Goal: Use online tool/utility: Use online tool/utility

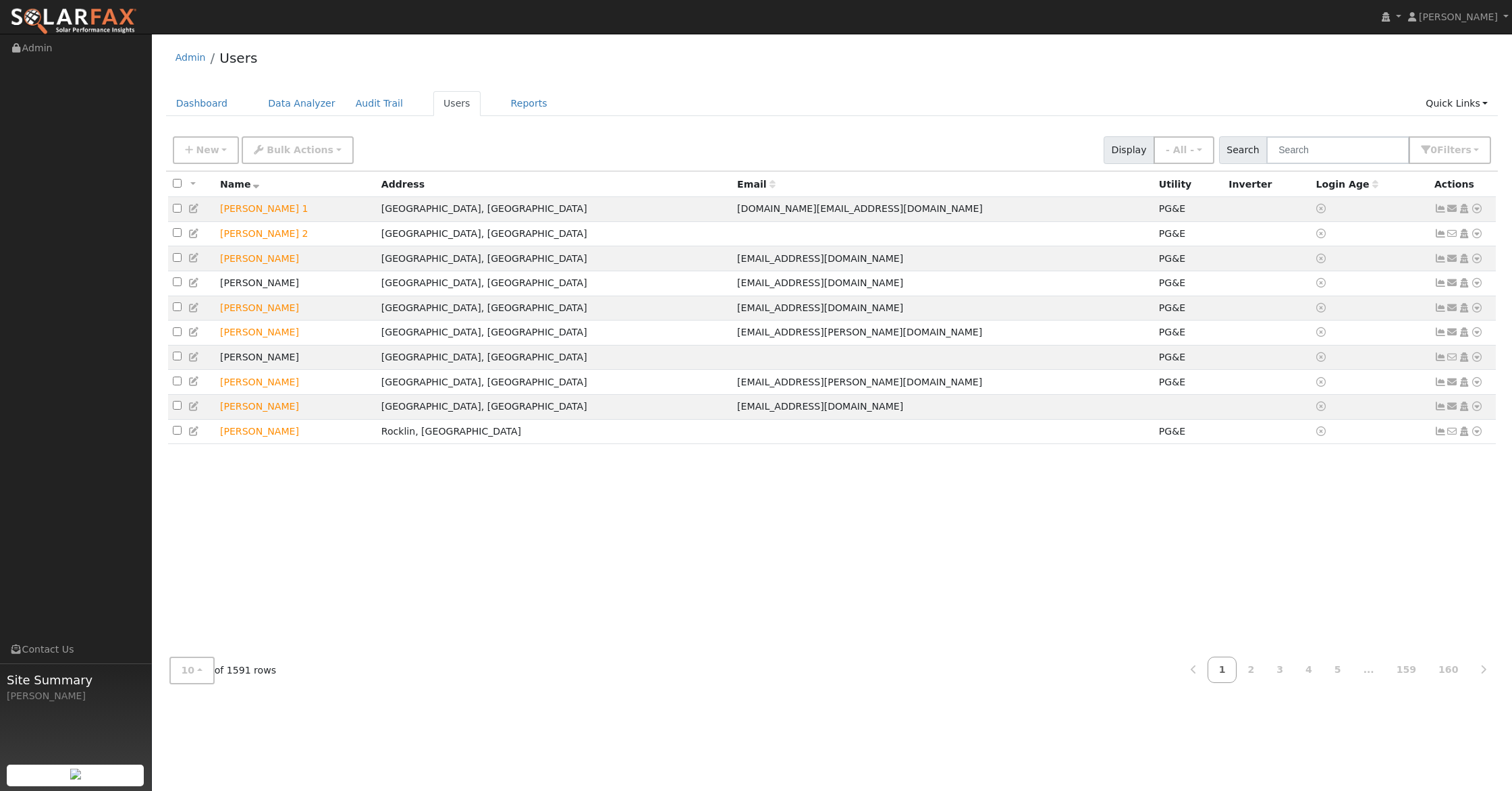
click at [937, 80] on div "Admin Users" at bounding box center [832, 61] width 1333 height 41
click at [1318, 138] on input "text" at bounding box center [1338, 150] width 143 height 28
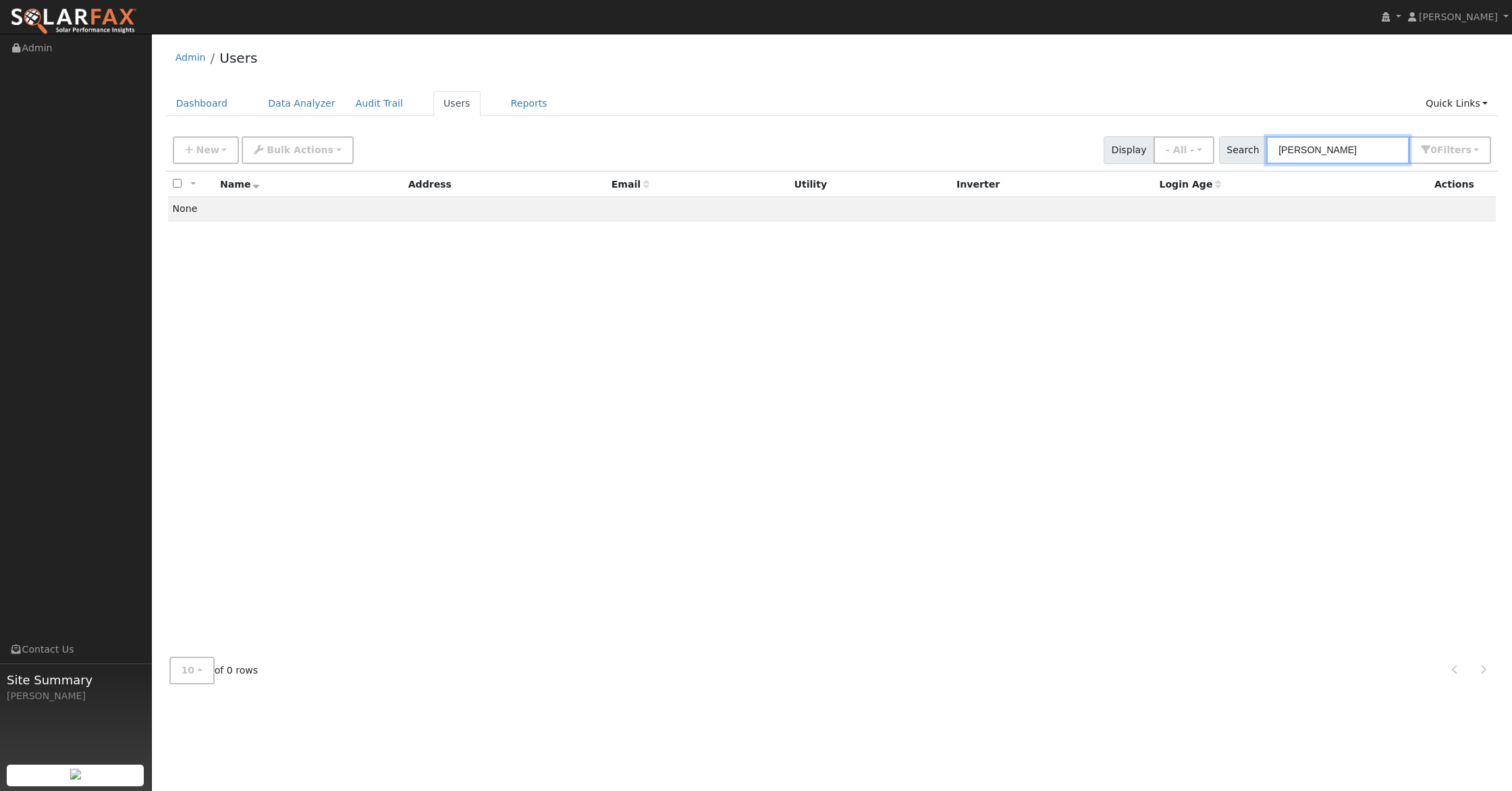
click at [1313, 155] on input "keth sippola" at bounding box center [1338, 150] width 143 height 28
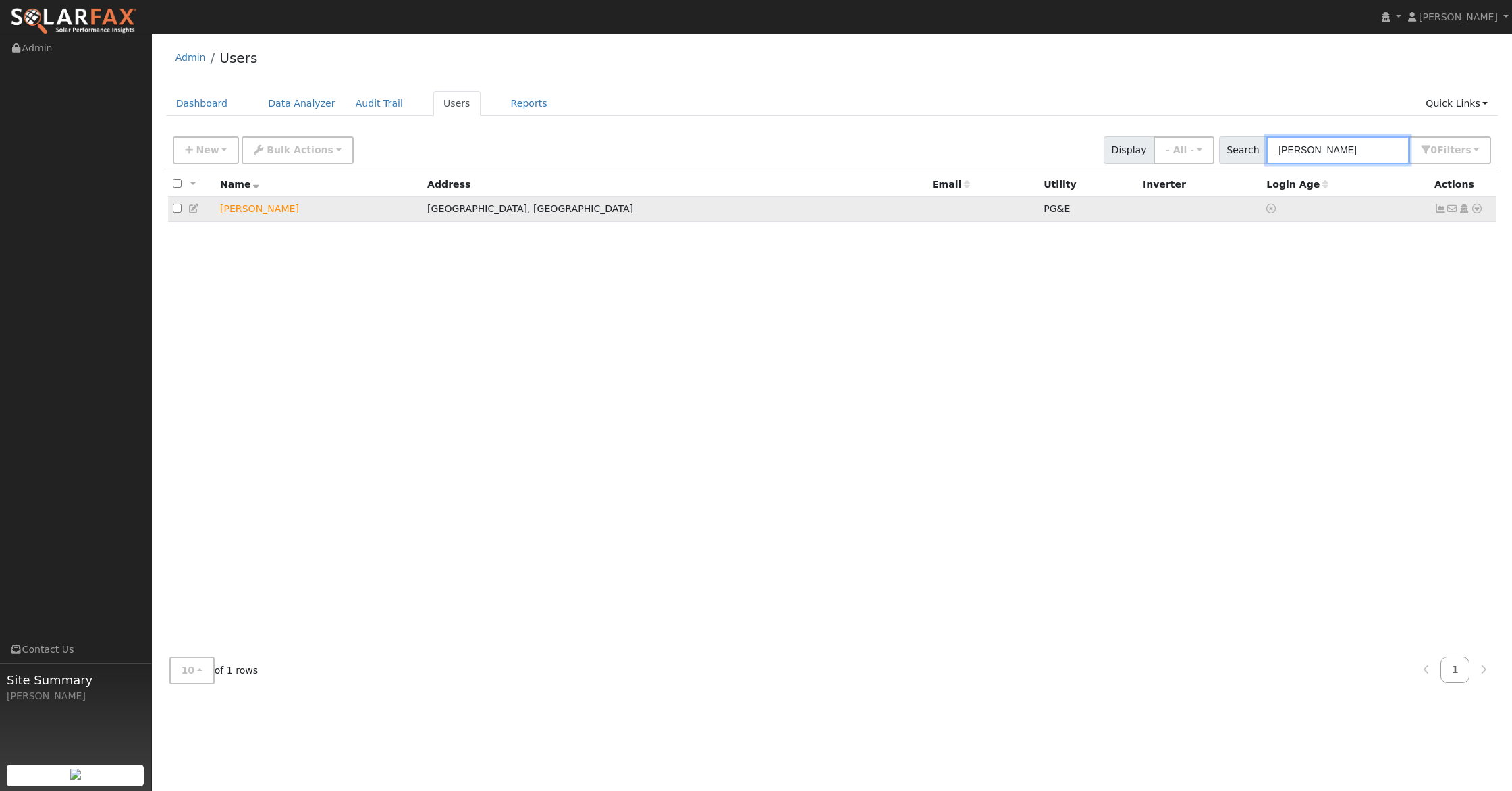
type input "sippola"
click at [1481, 207] on icon at bounding box center [1476, 209] width 12 height 9
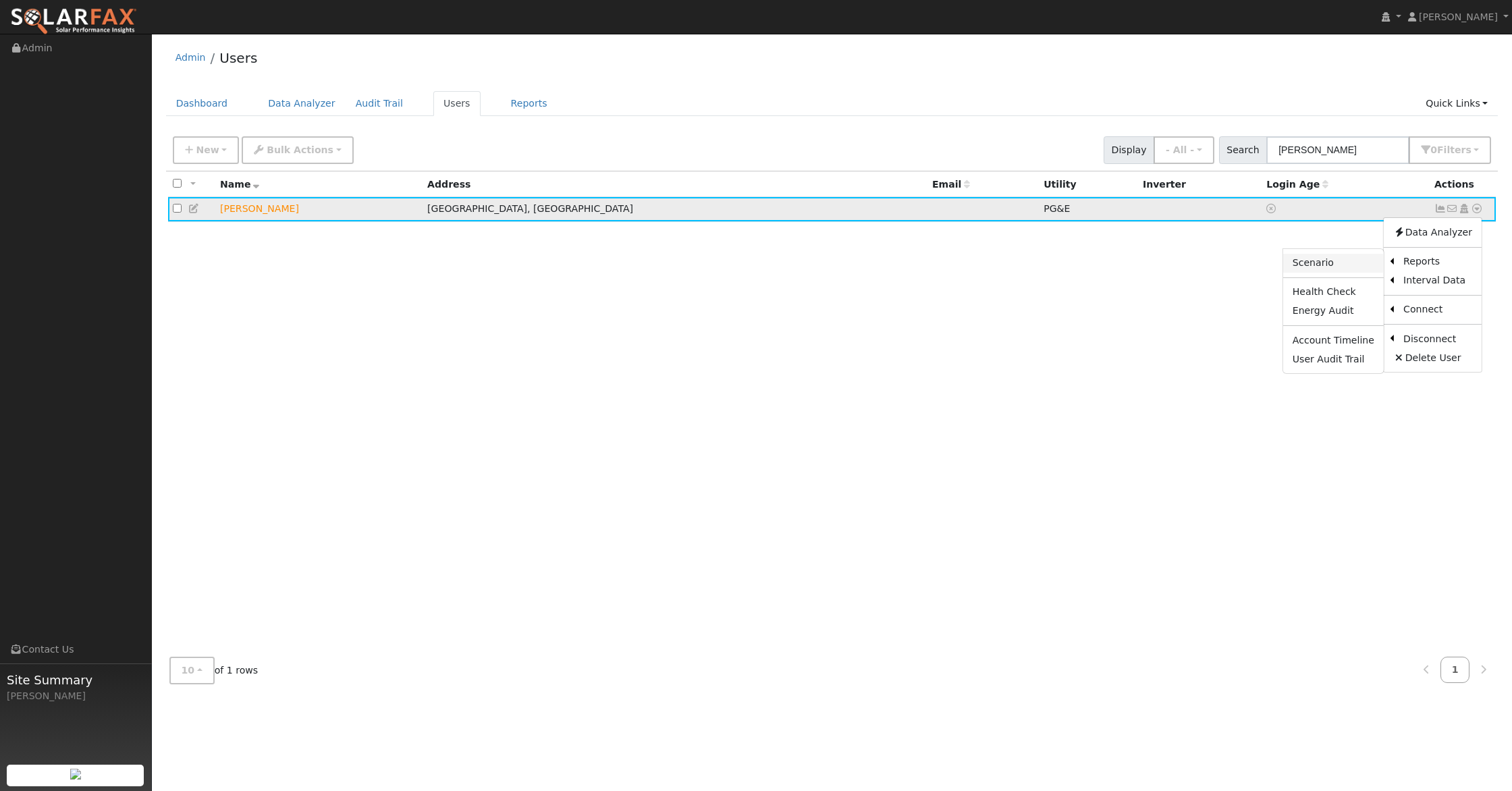
click at [1325, 260] on link "Scenario" at bounding box center [1333, 263] width 100 height 19
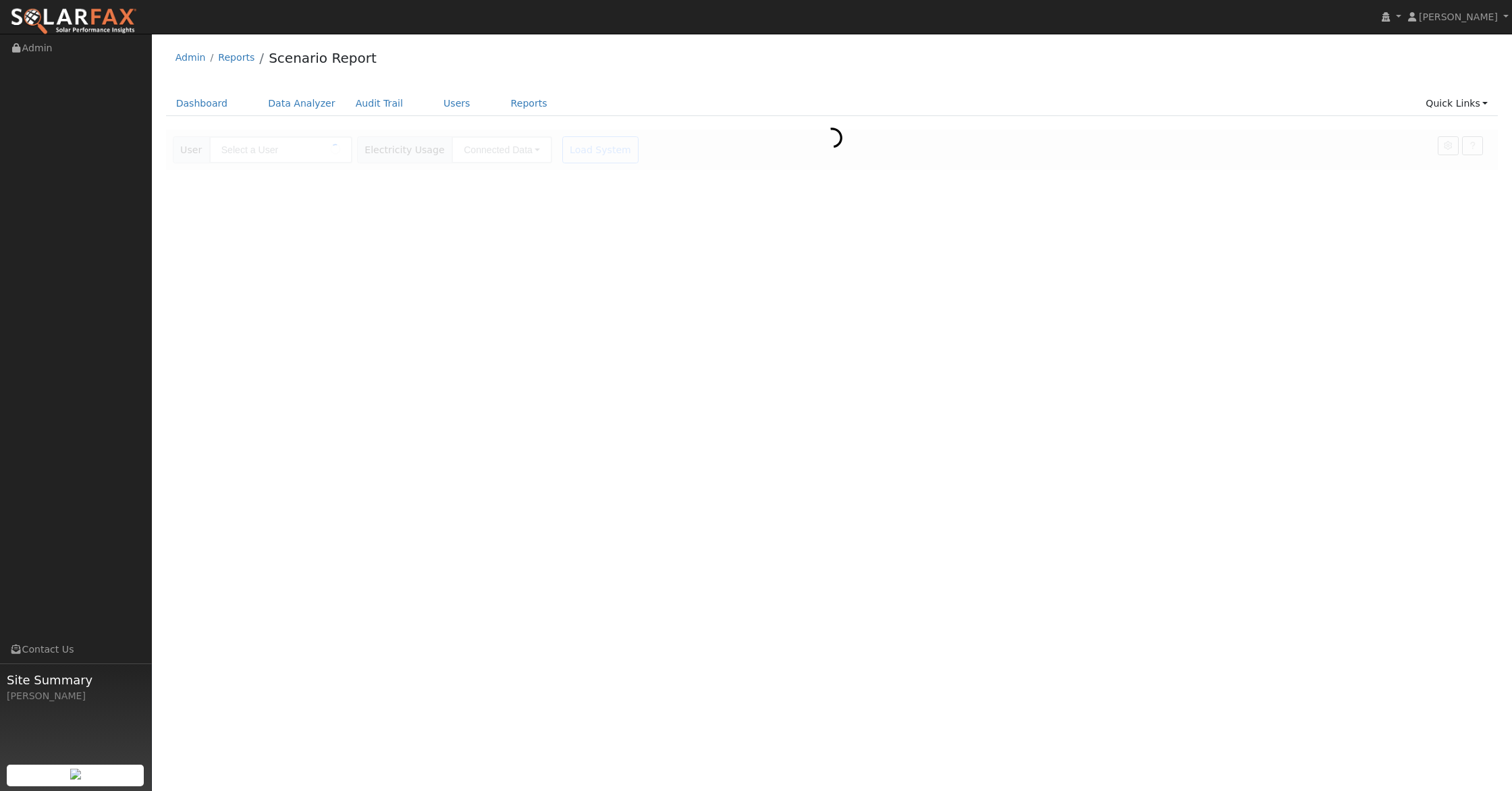
type input "[PERSON_NAME]"
type input "Pacific Gas & Electric"
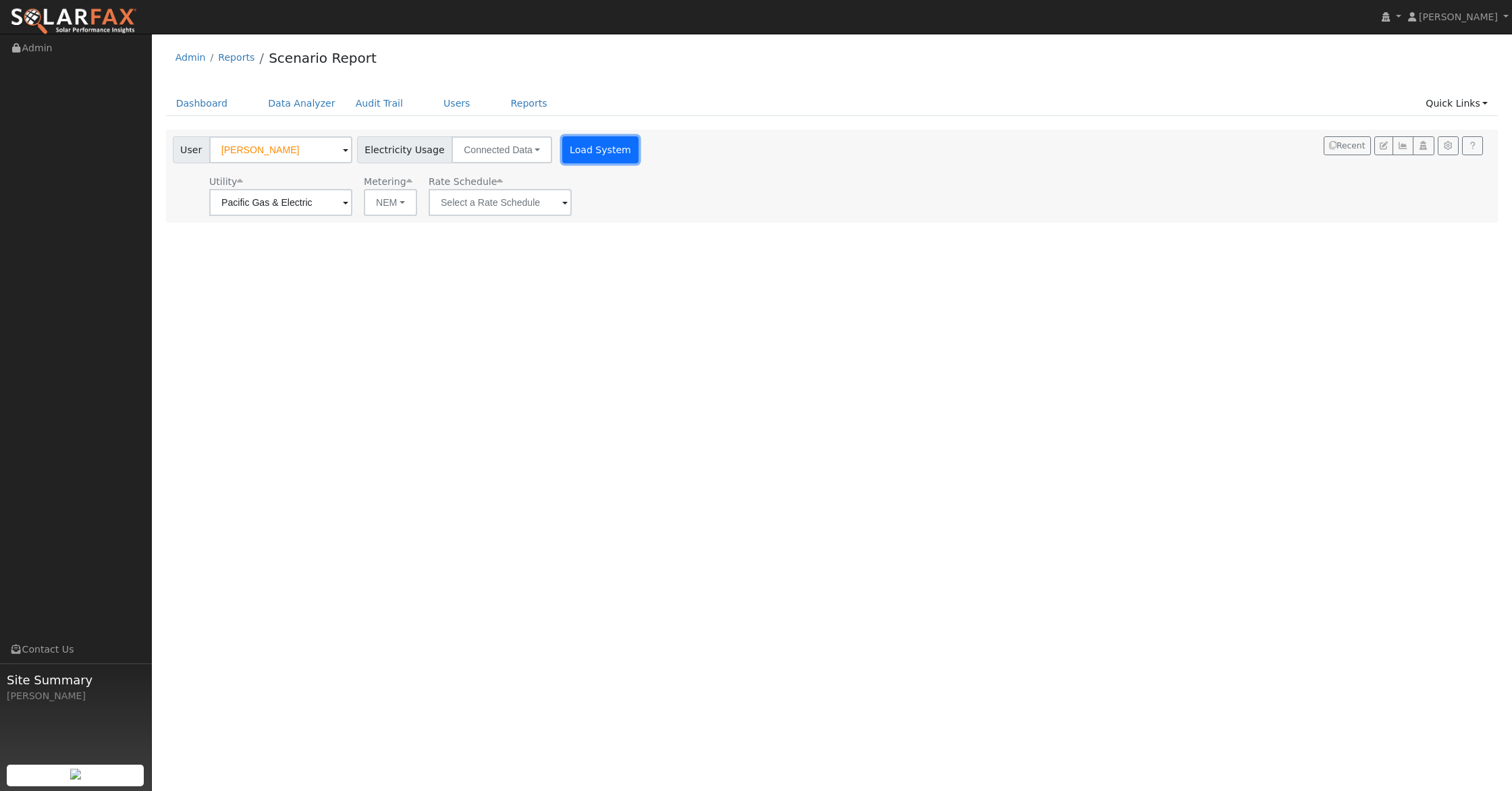
click at [587, 156] on button "Load System" at bounding box center [601, 149] width 77 height 27
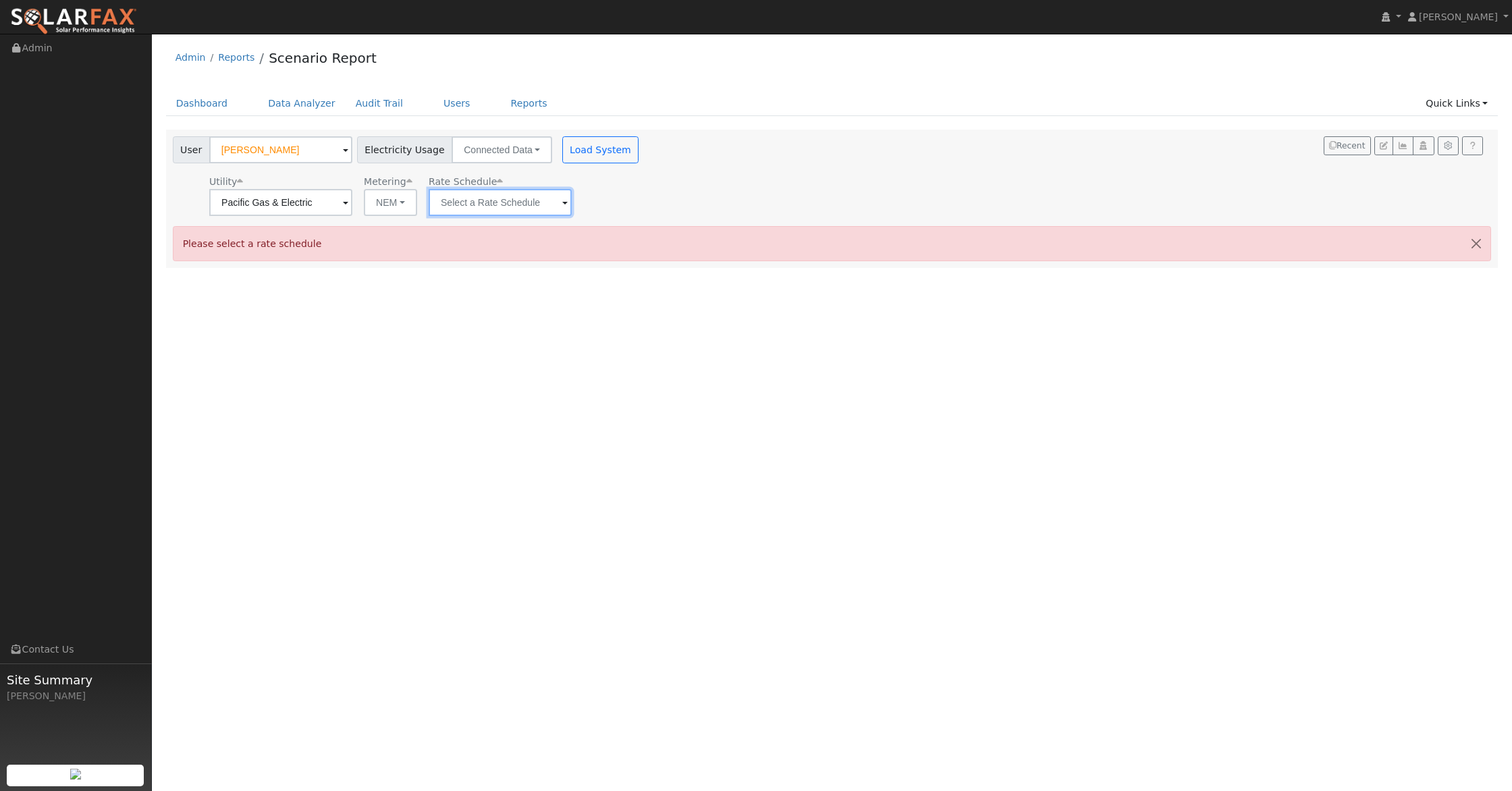
click at [352, 206] on input "text" at bounding box center [281, 202] width 143 height 27
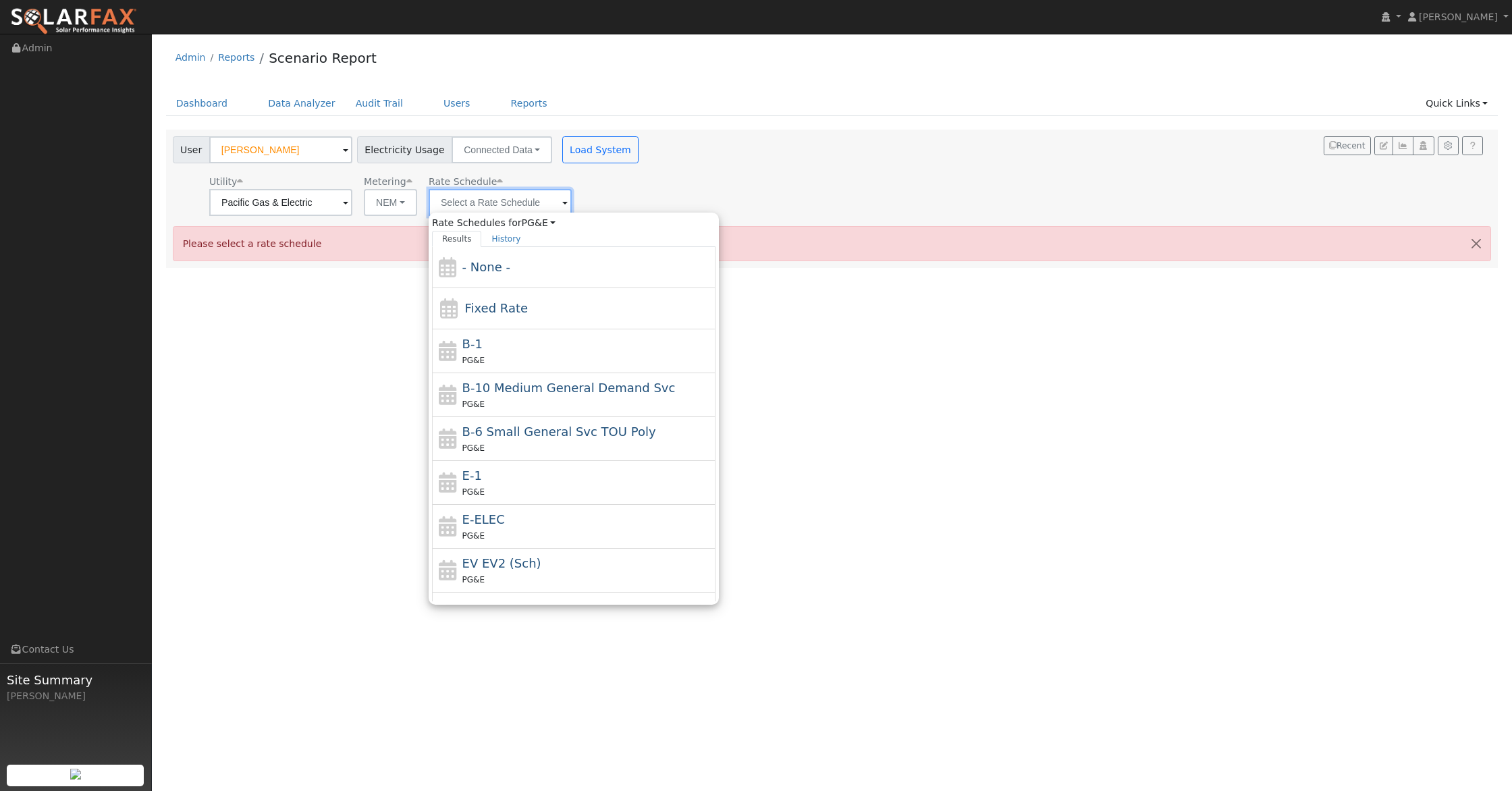
click at [352, 204] on input "text" at bounding box center [281, 202] width 143 height 27
click at [501, 485] on div "PG&E" at bounding box center [588, 491] width 250 height 14
type input "E-1"
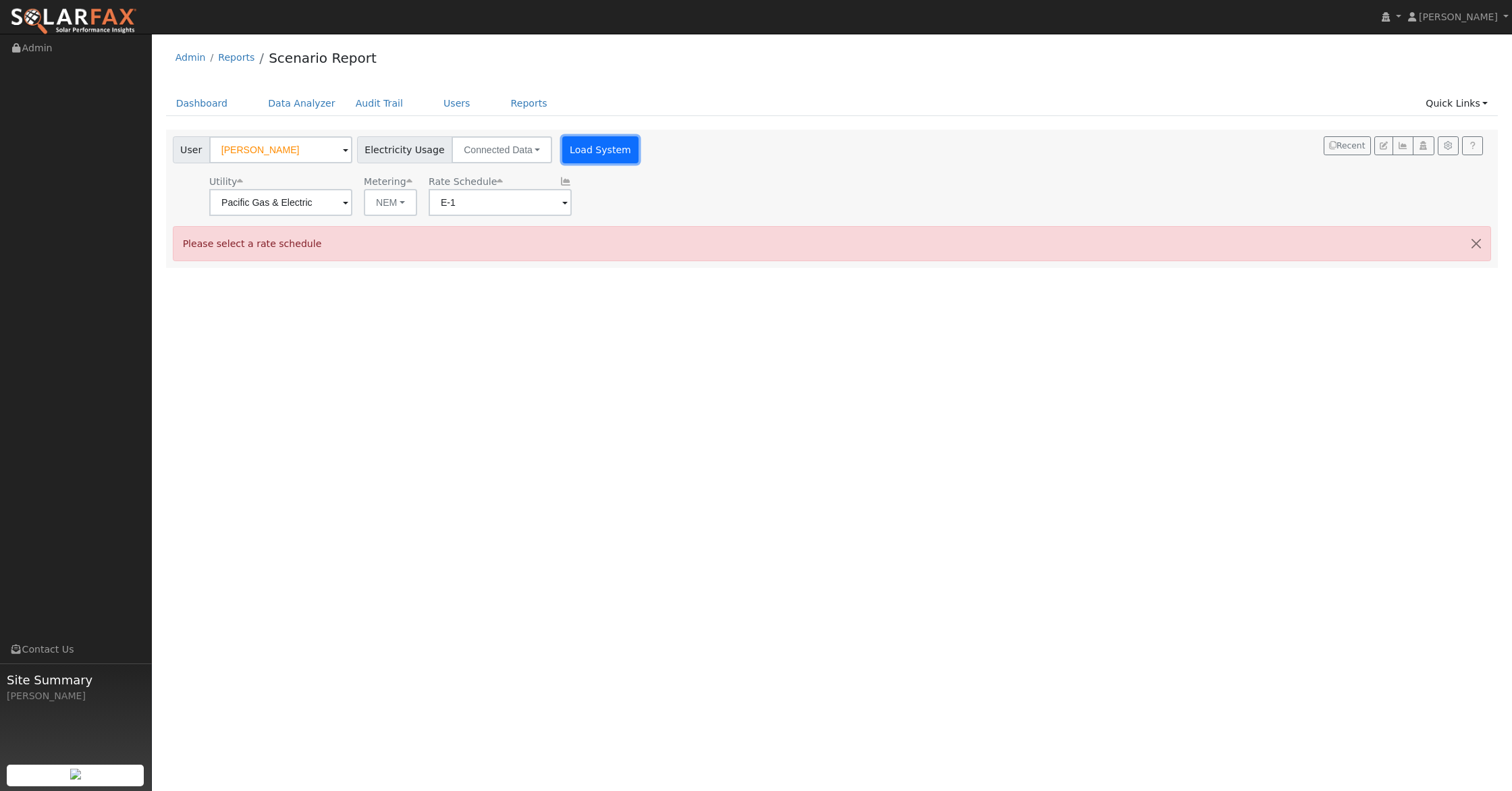
click at [605, 158] on button "Load System" at bounding box center [601, 149] width 77 height 27
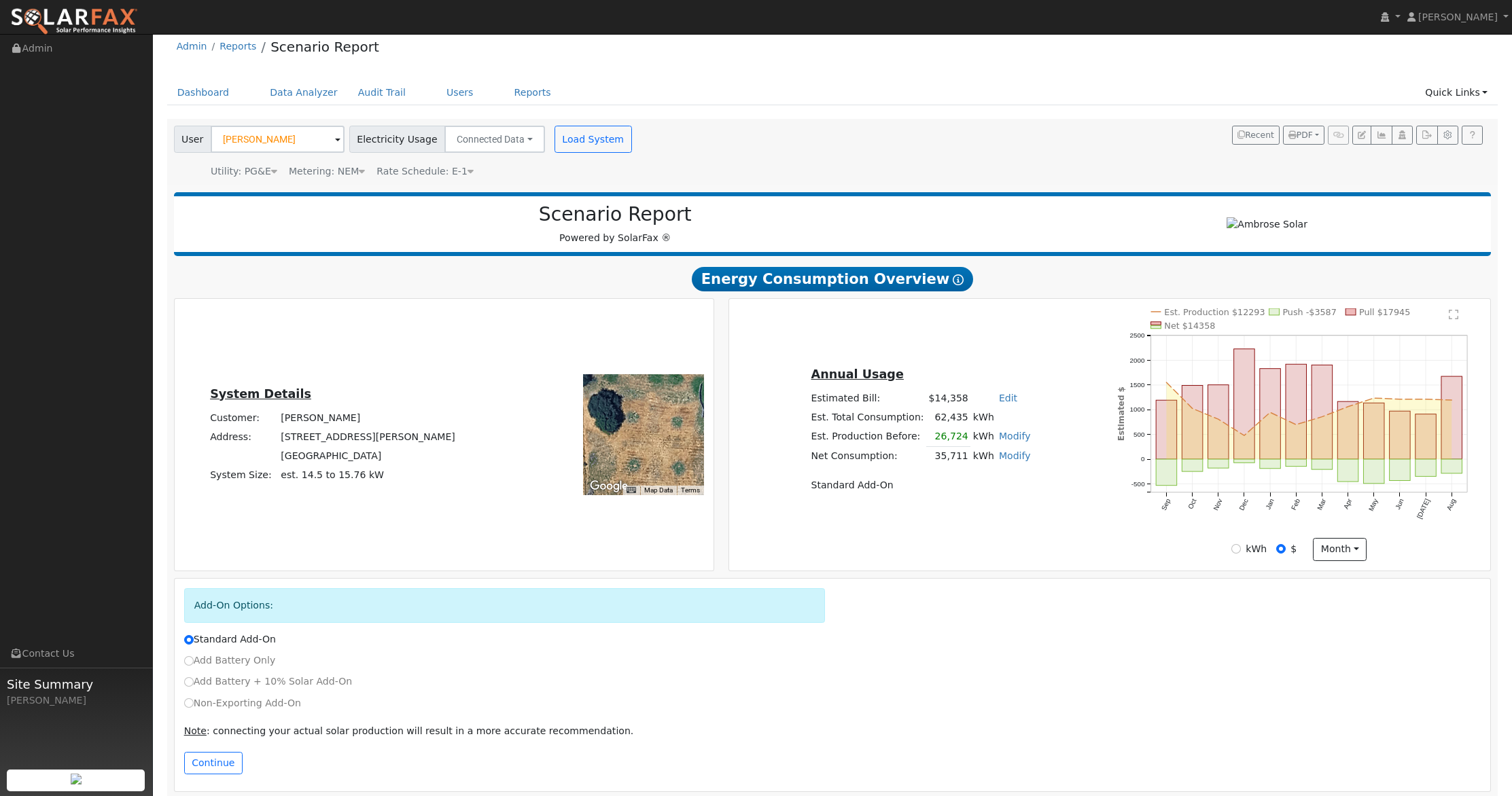
scroll to position [20, 0]
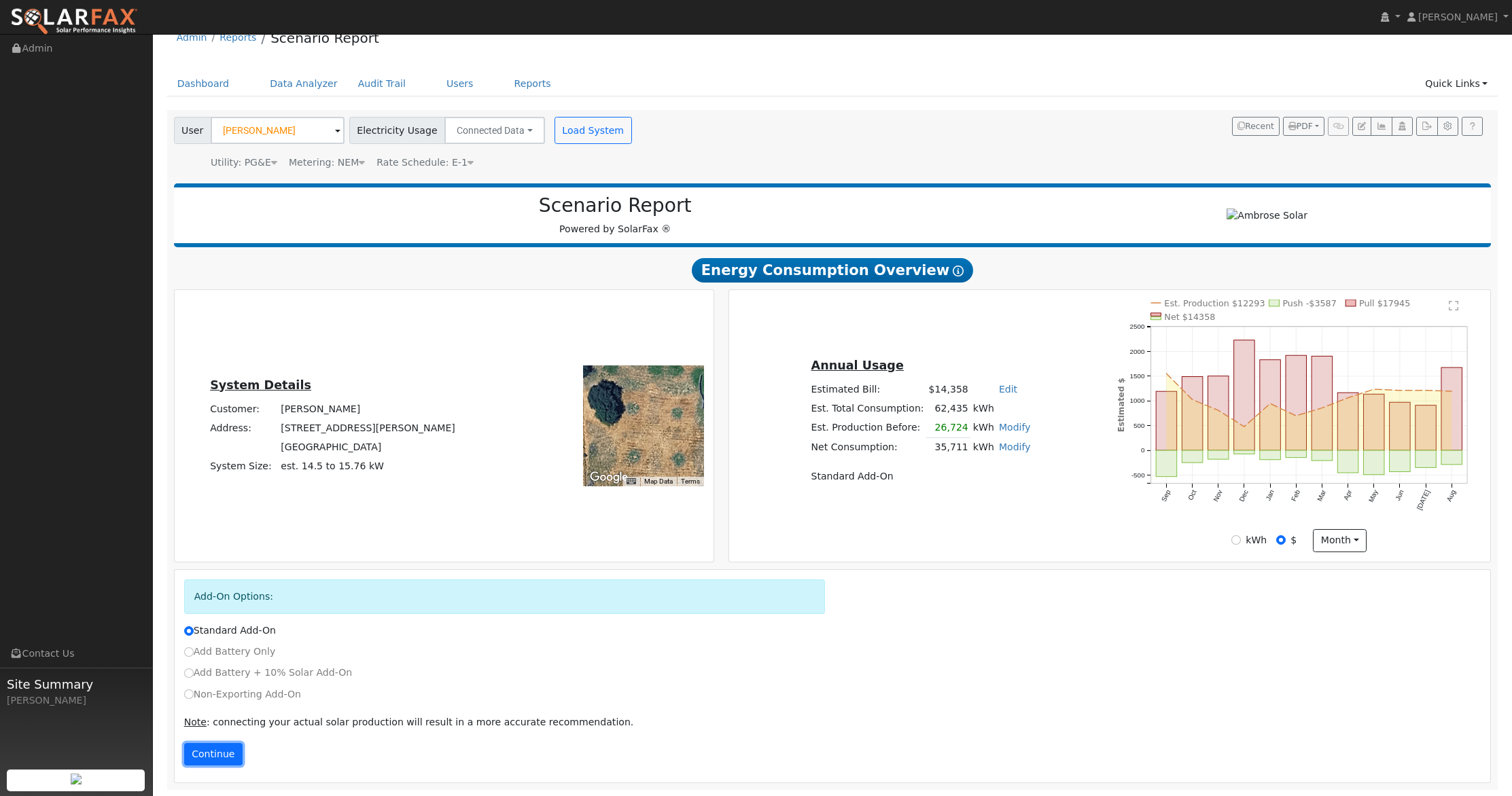
click at [222, 754] on button "Continue" at bounding box center [213, 754] width 58 height 23
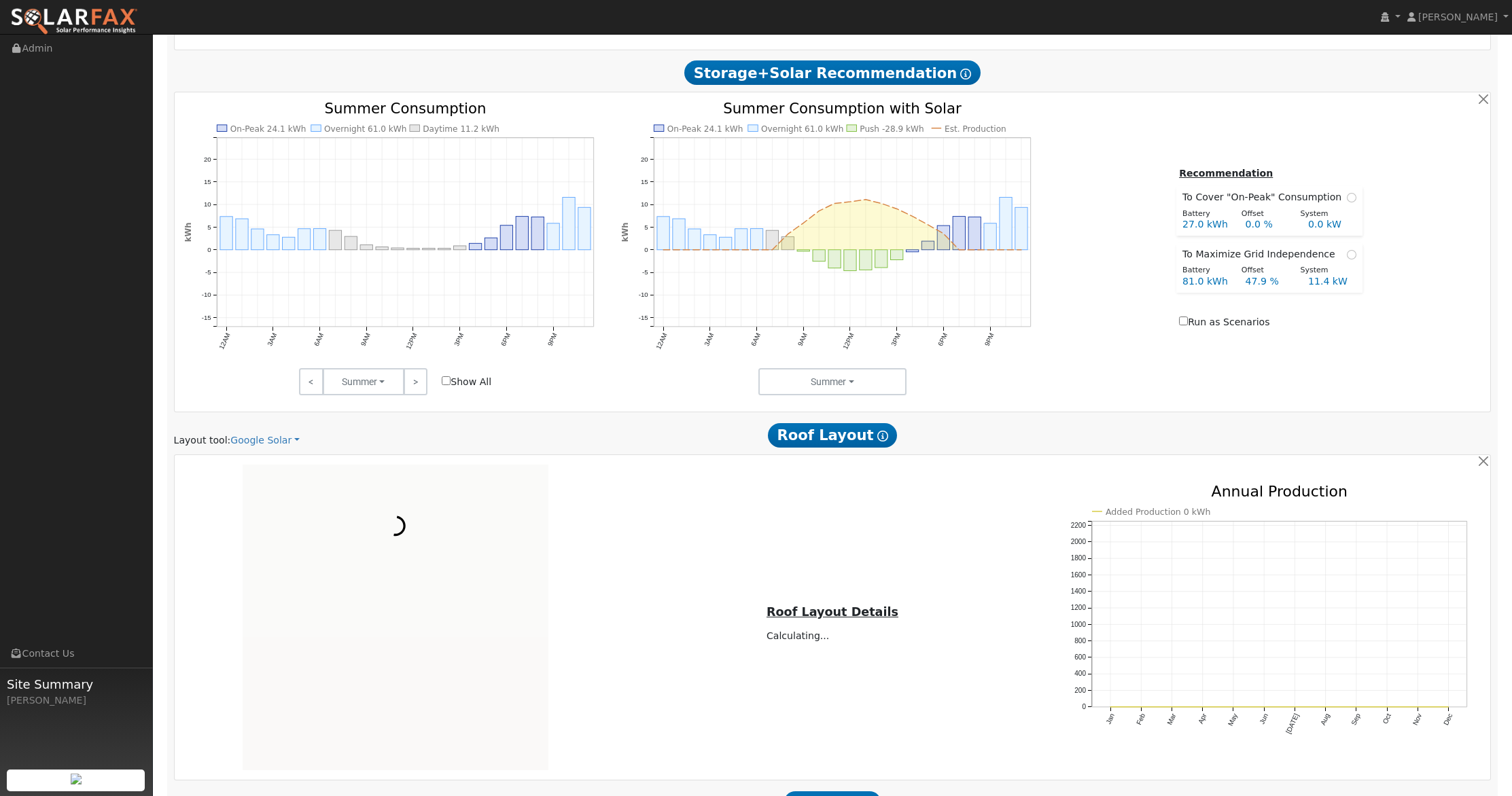
scroll to position [709, 0]
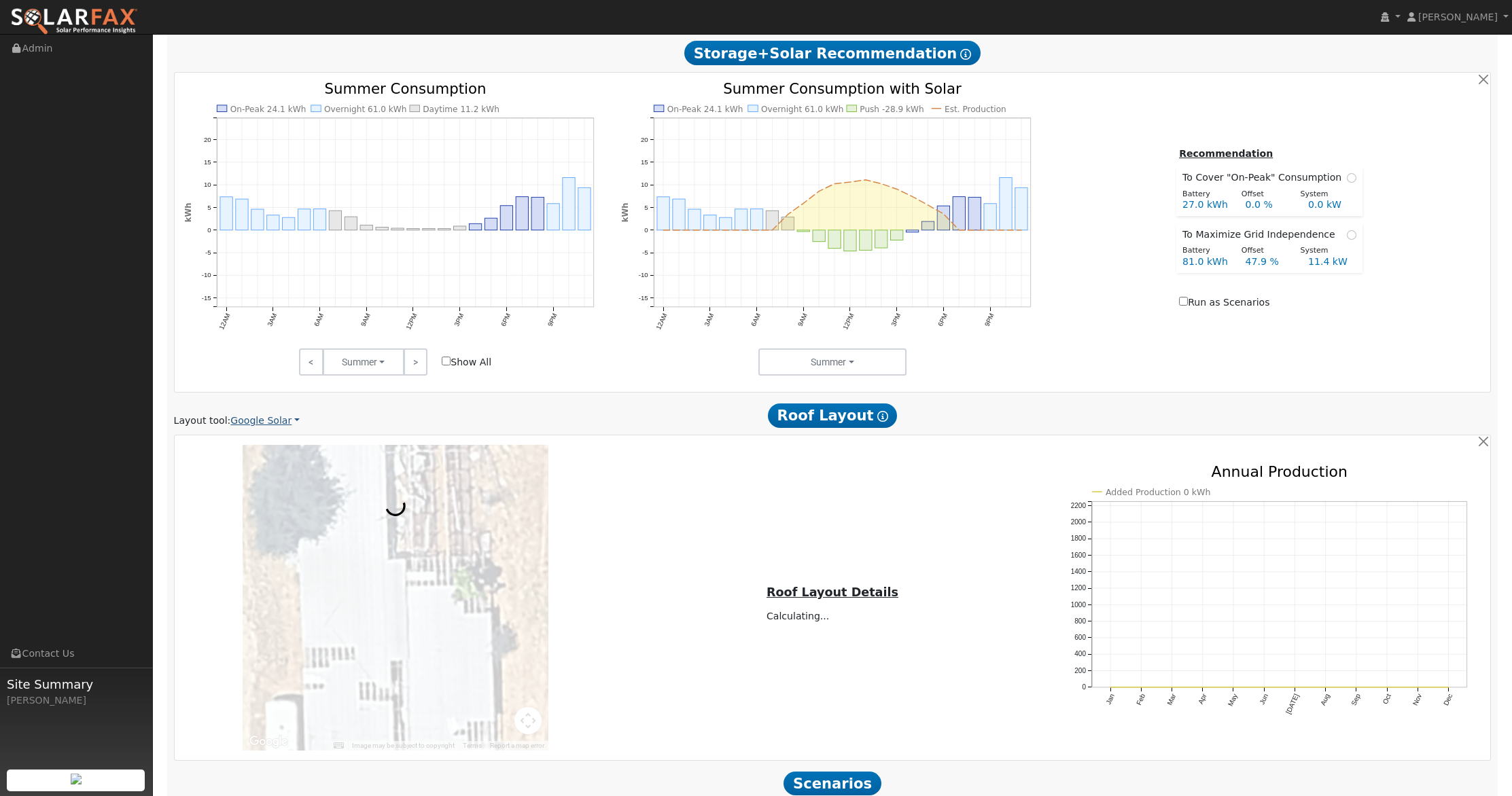
click at [270, 420] on link "Google Solar" at bounding box center [265, 420] width 69 height 14
click at [256, 484] on link "Aurora" at bounding box center [276, 483] width 94 height 19
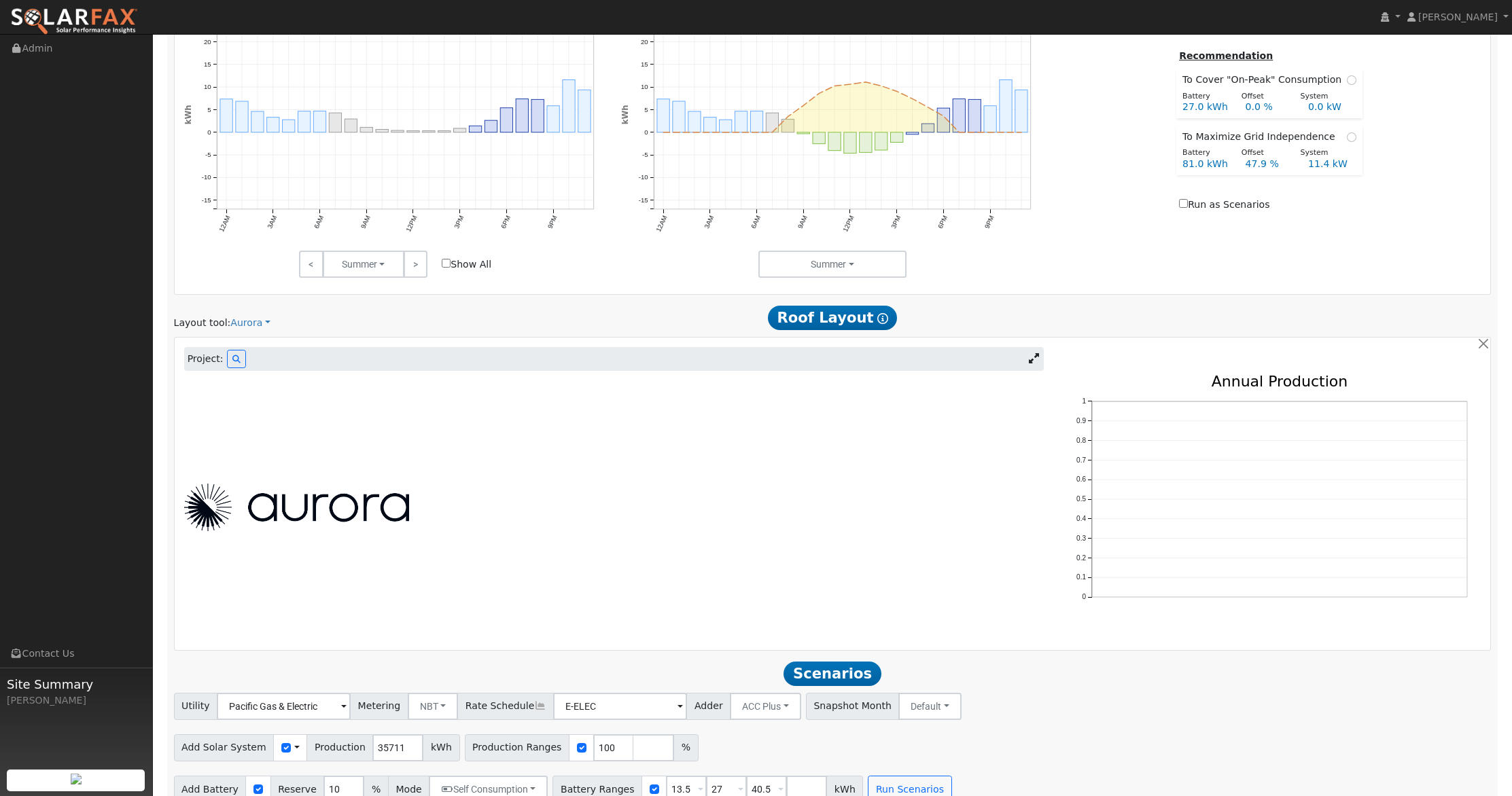
scroll to position [827, 0]
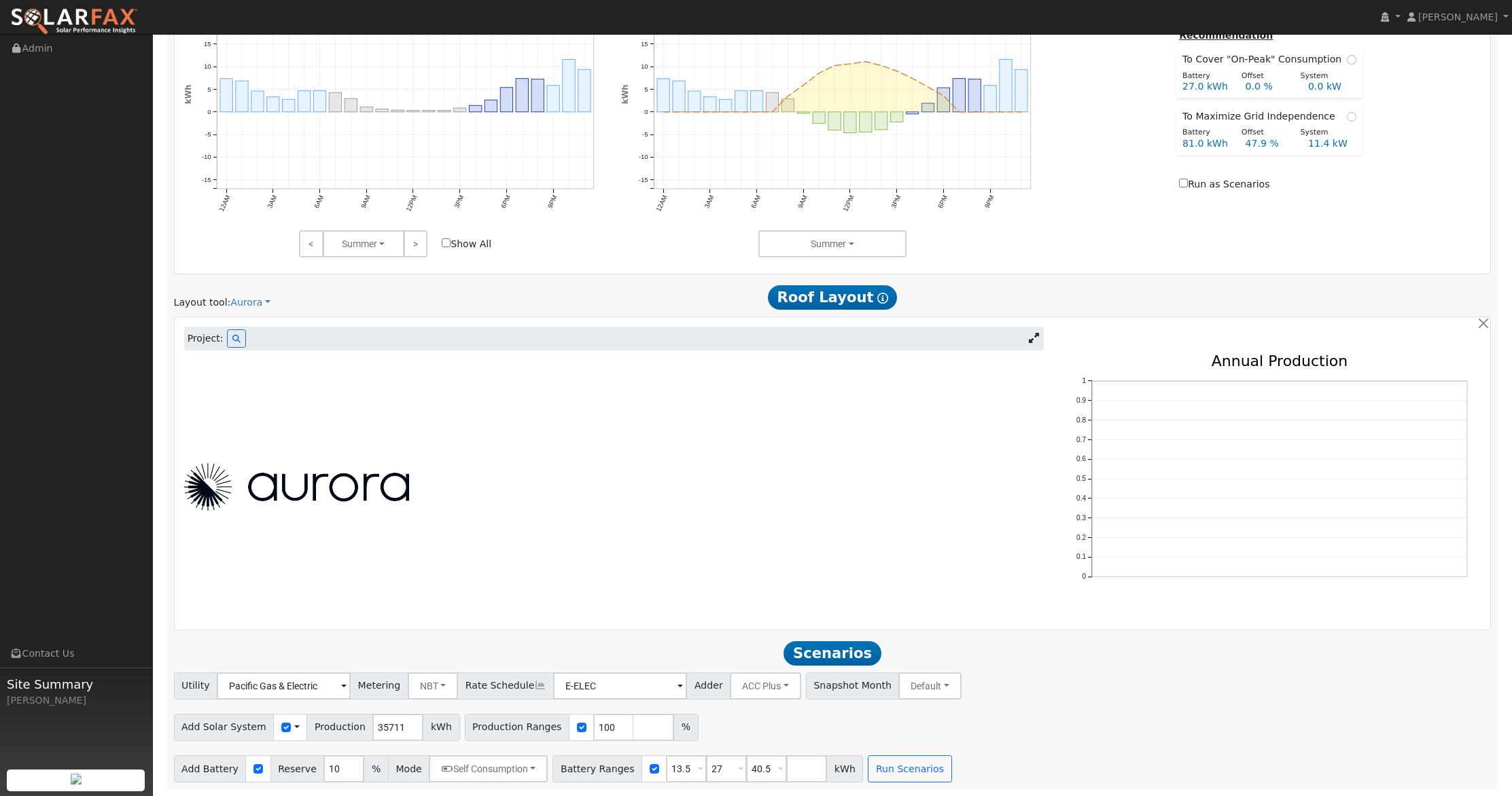
click at [1035, 340] on icon at bounding box center [1033, 338] width 10 height 10
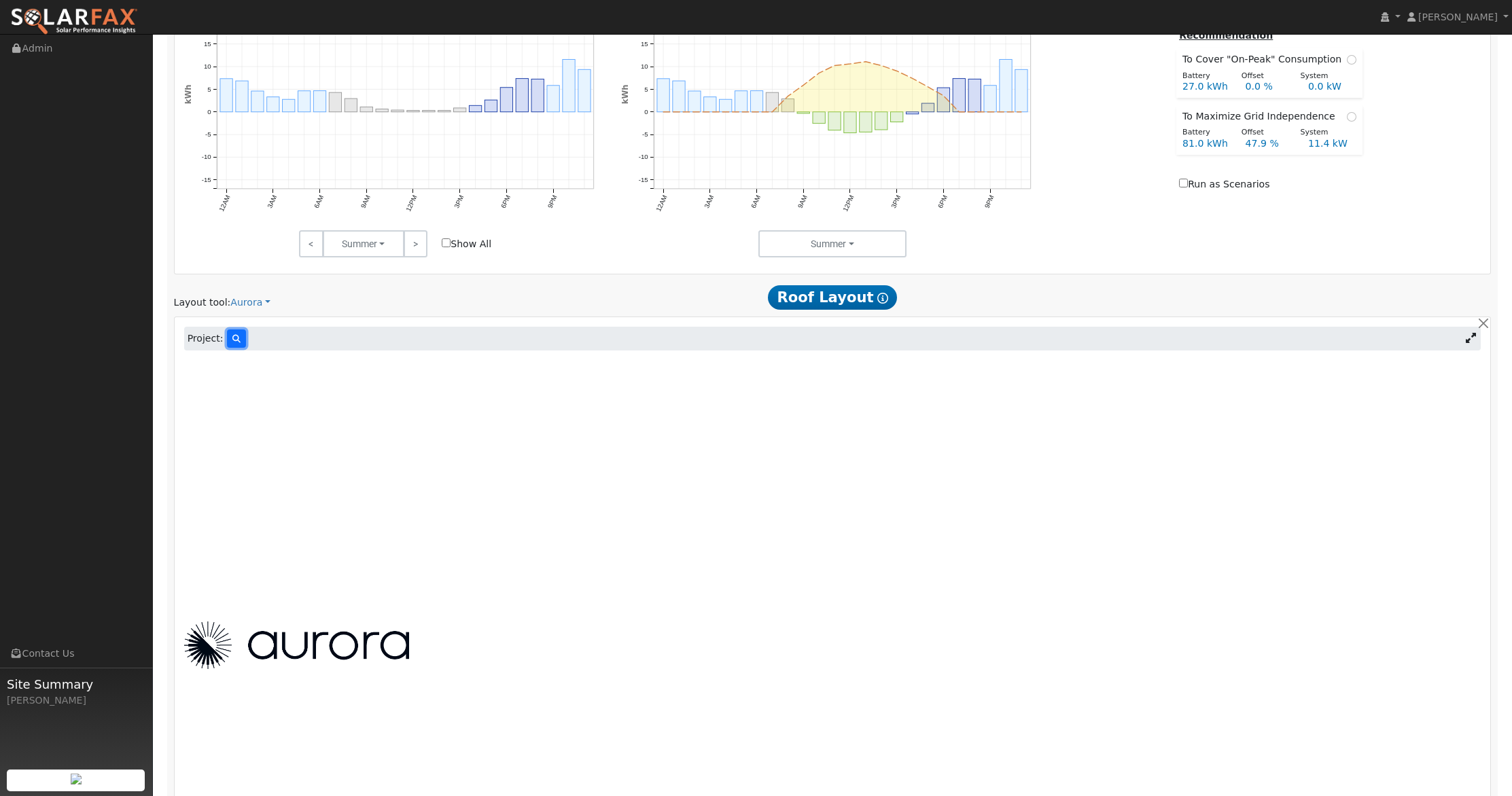
click at [227, 339] on button at bounding box center [236, 339] width 19 height 19
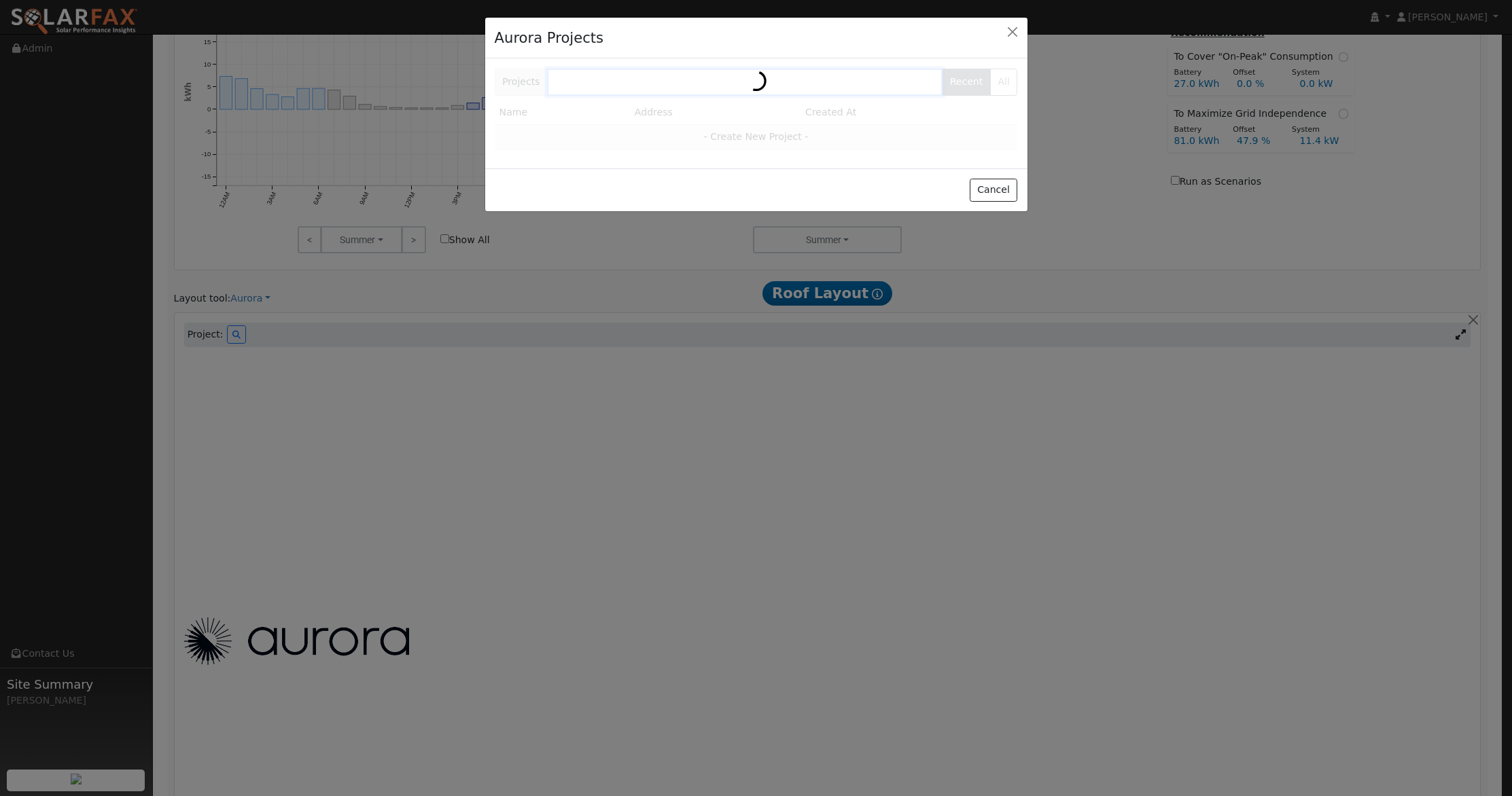
scroll to position [828, 0]
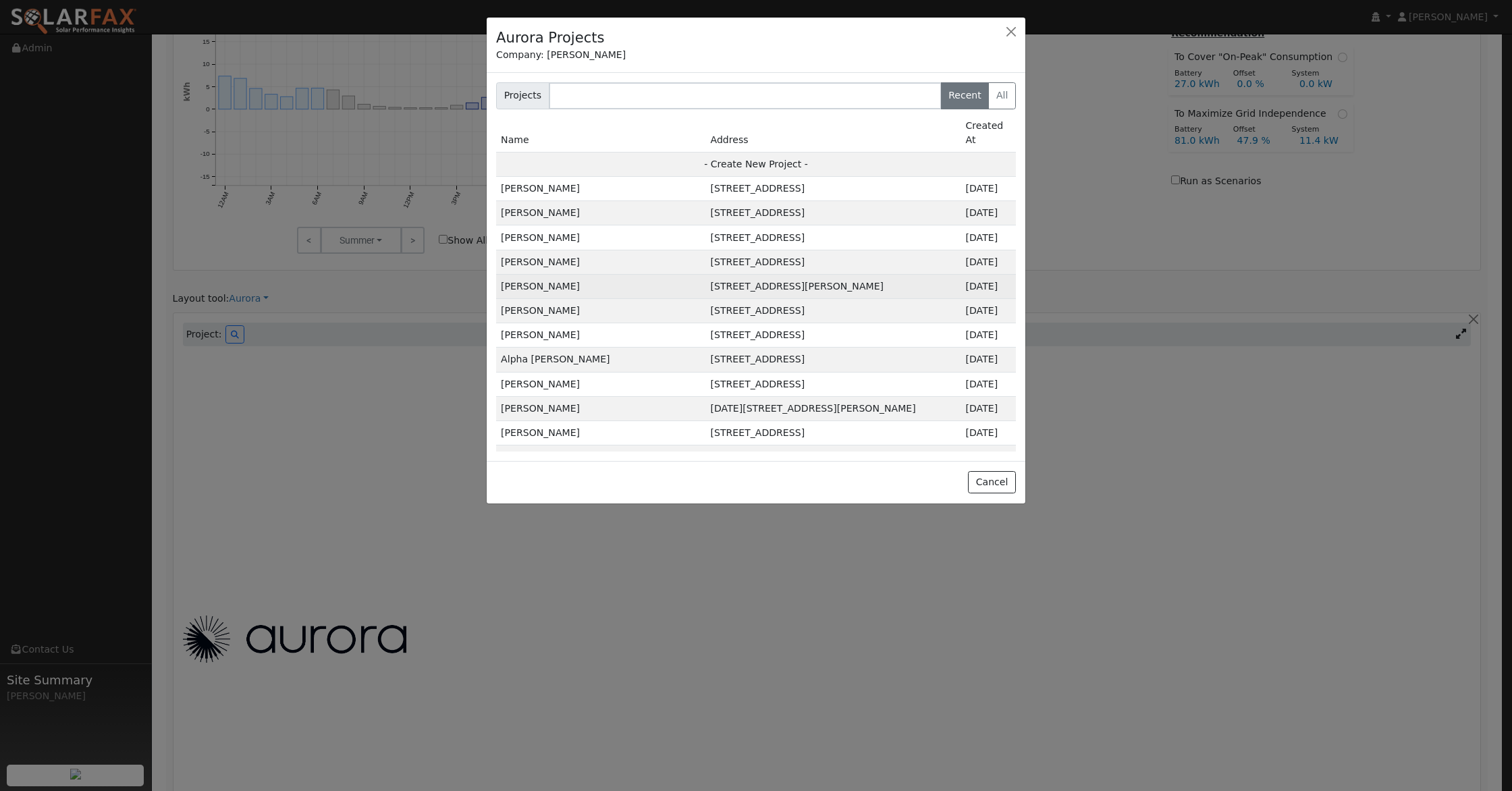
click at [773, 274] on td "[STREET_ADDRESS][PERSON_NAME]" at bounding box center [833, 286] width 255 height 24
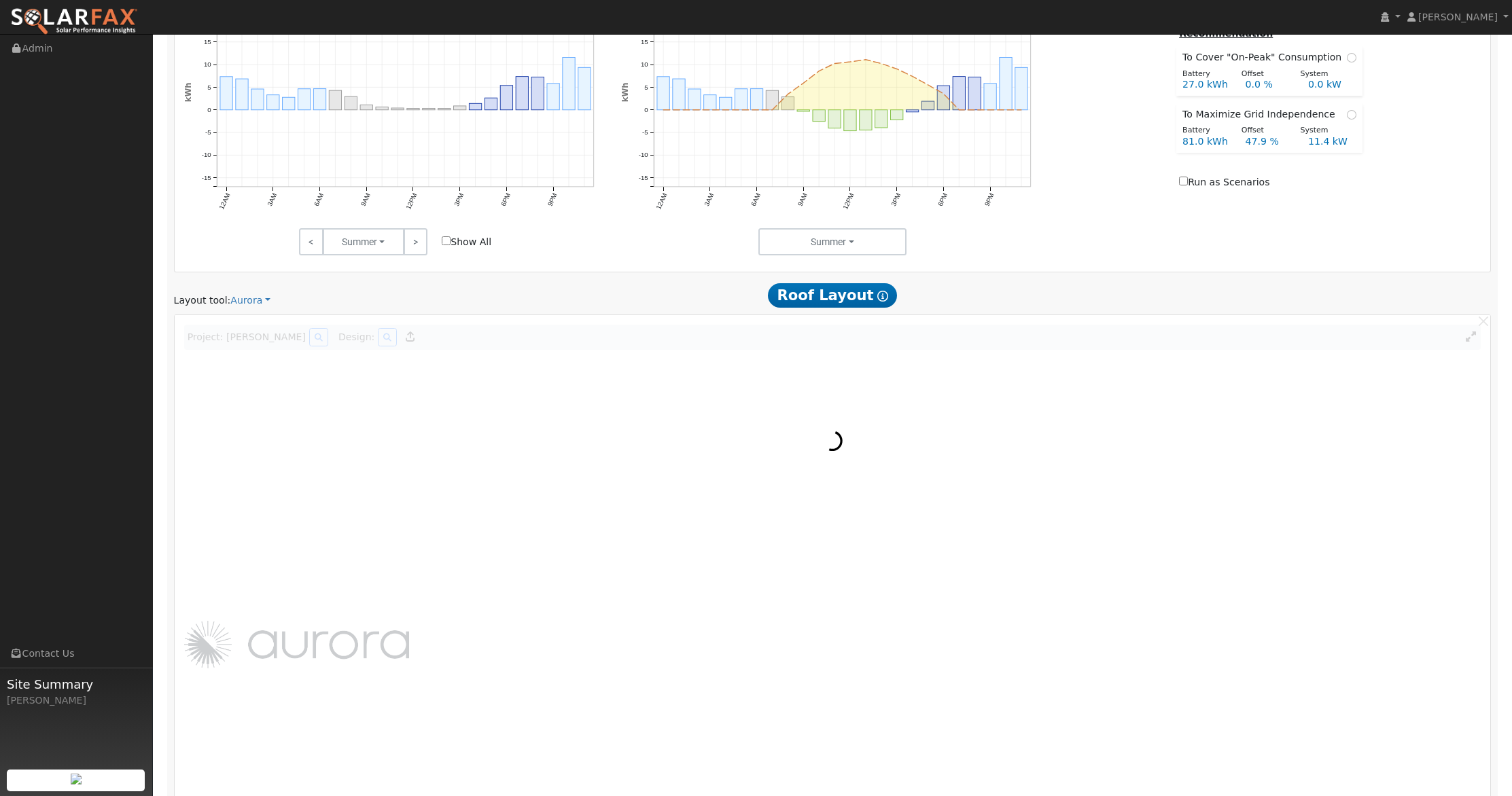
scroll to position [830, 0]
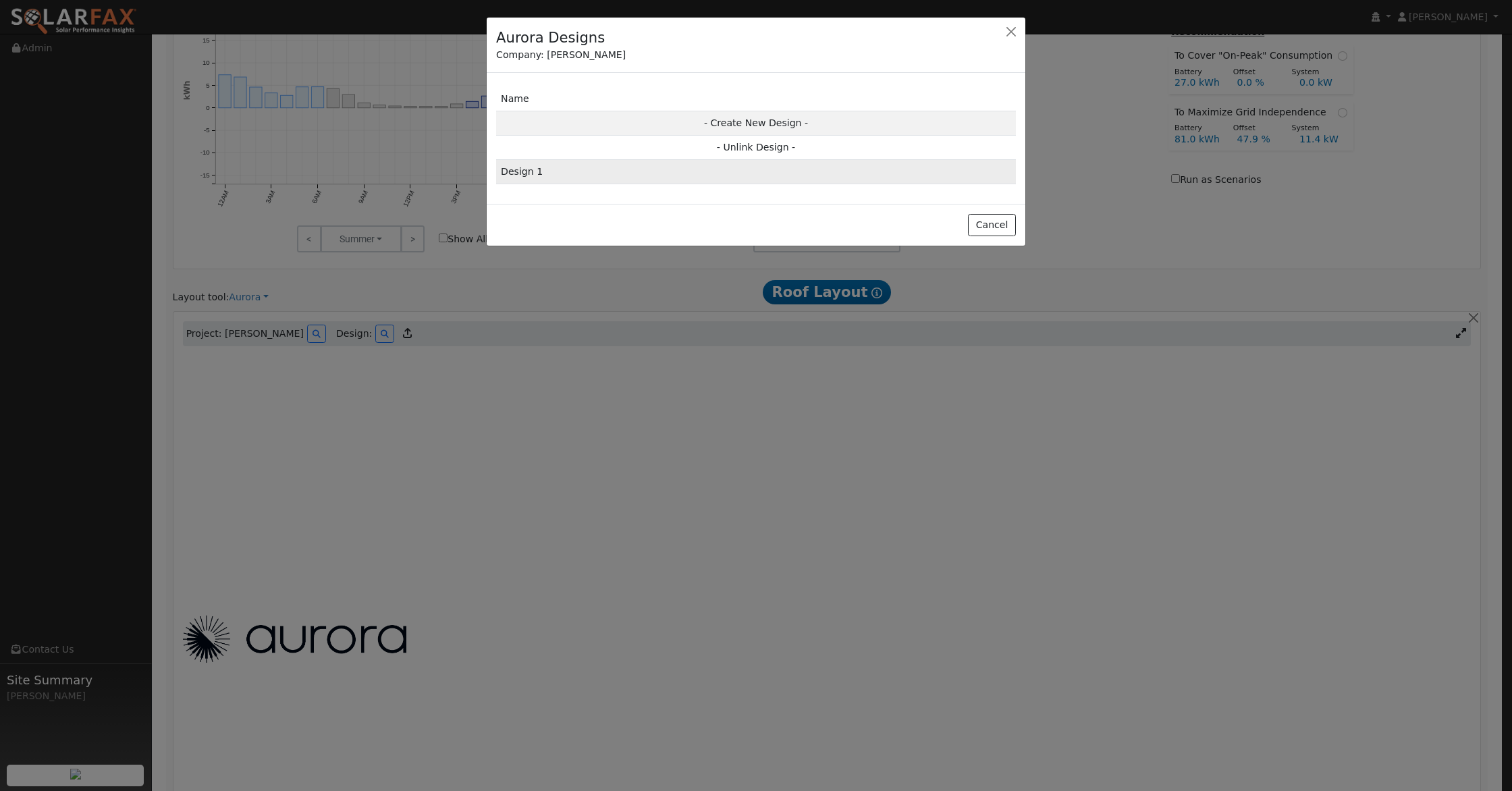
click at [634, 181] on td "Design 1" at bounding box center [755, 172] width 520 height 24
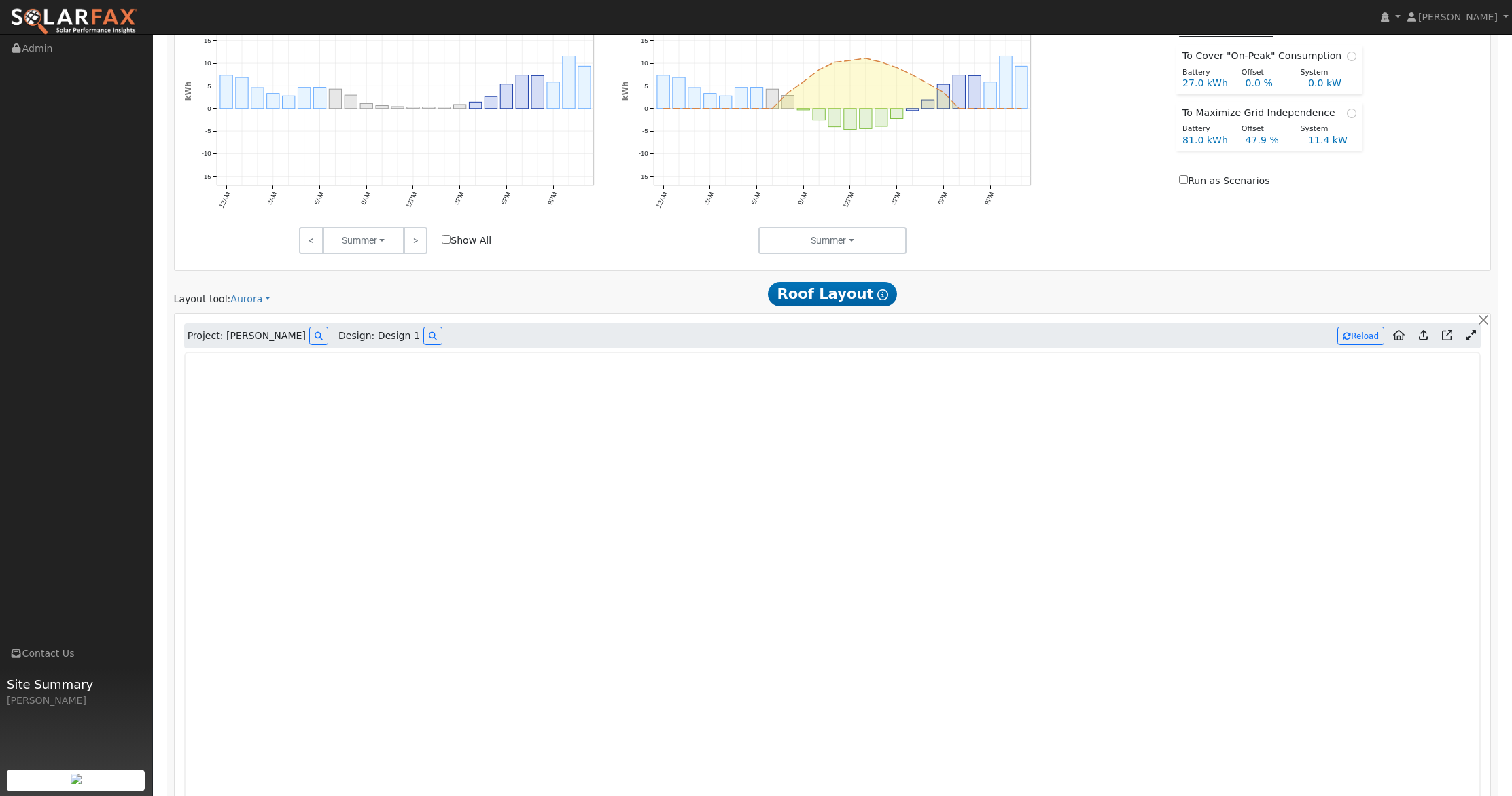
type input "286"
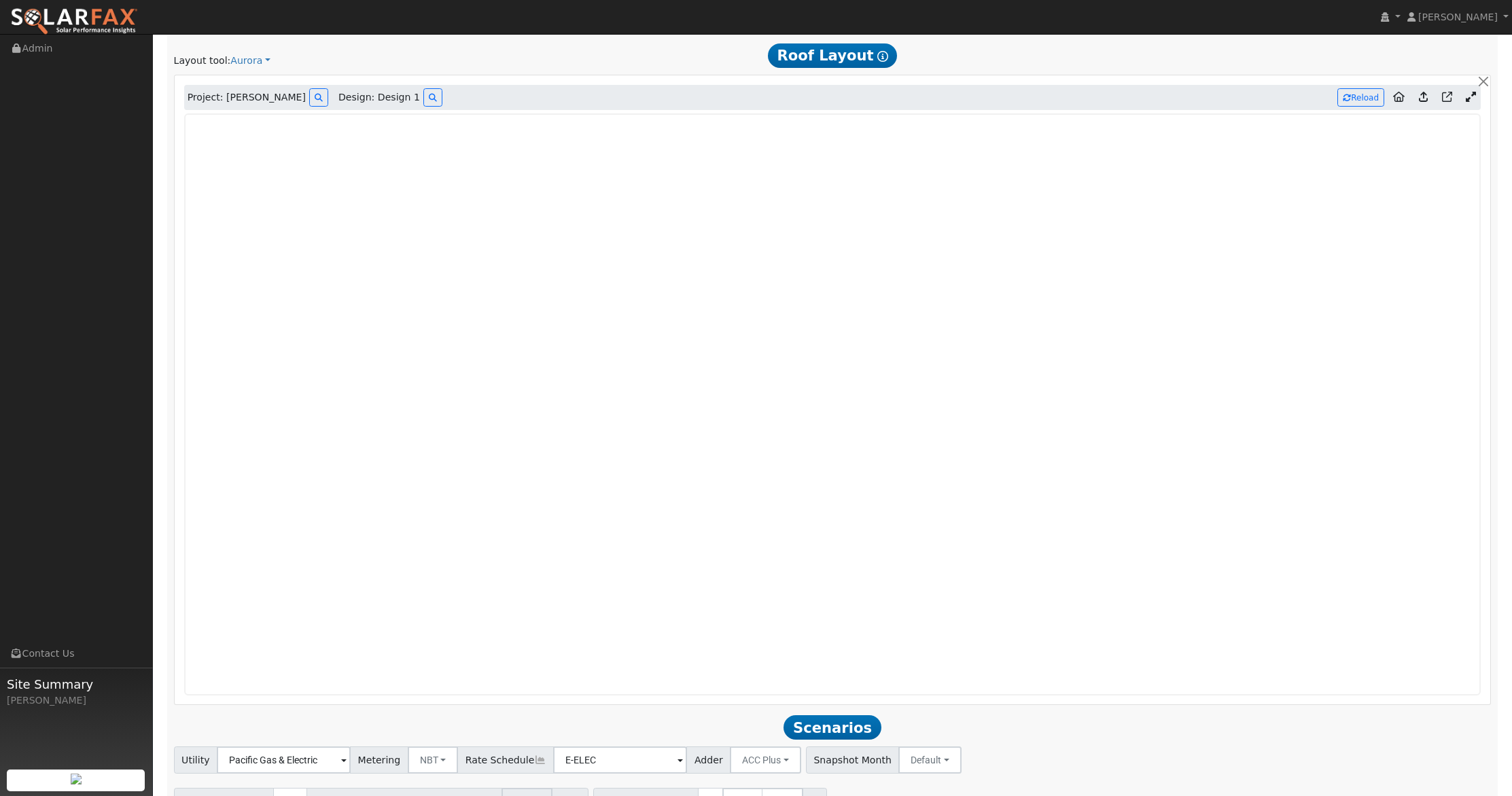
scroll to position [889, 0]
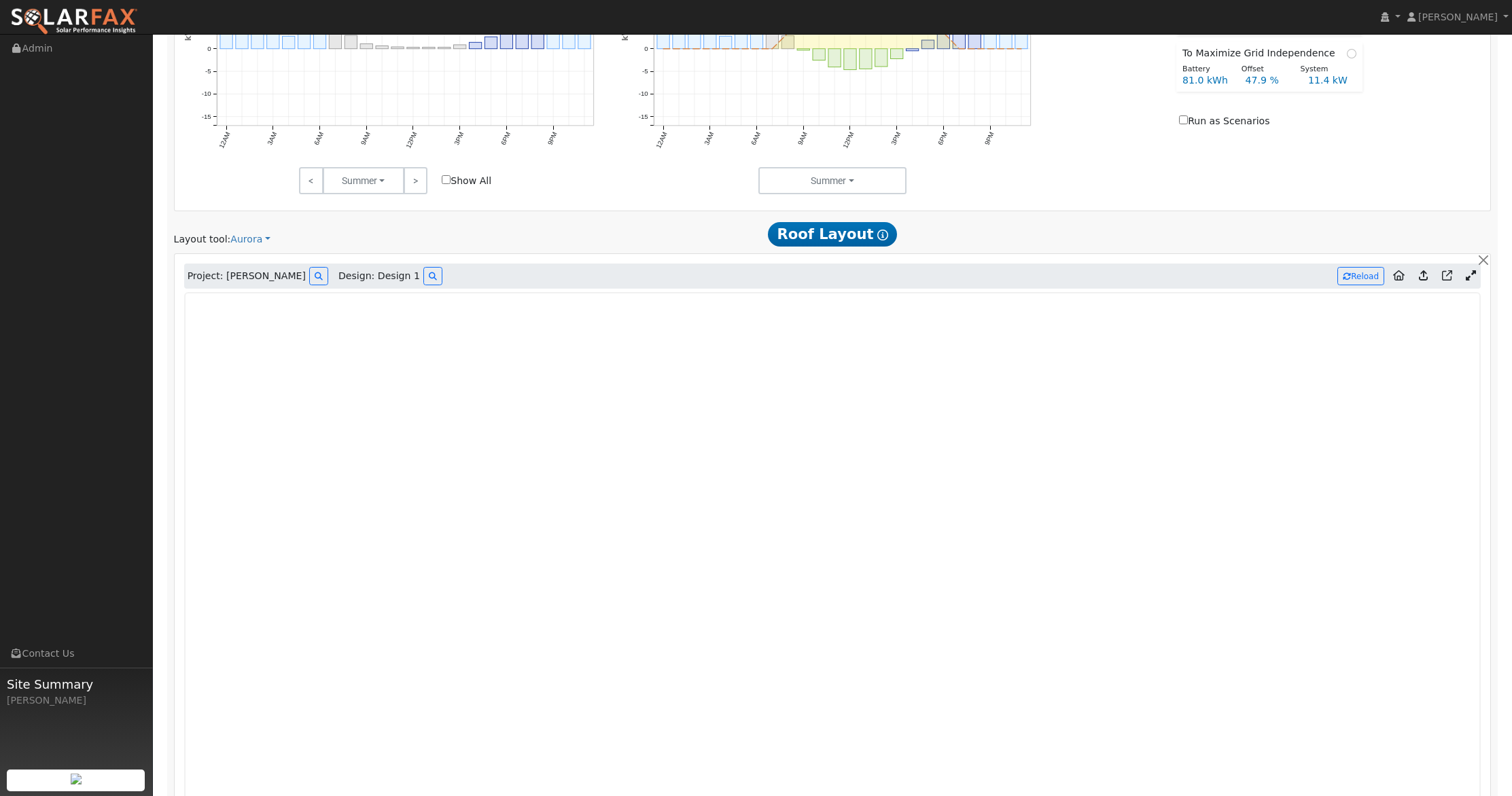
click at [1421, 275] on icon at bounding box center [1423, 275] width 9 height 10
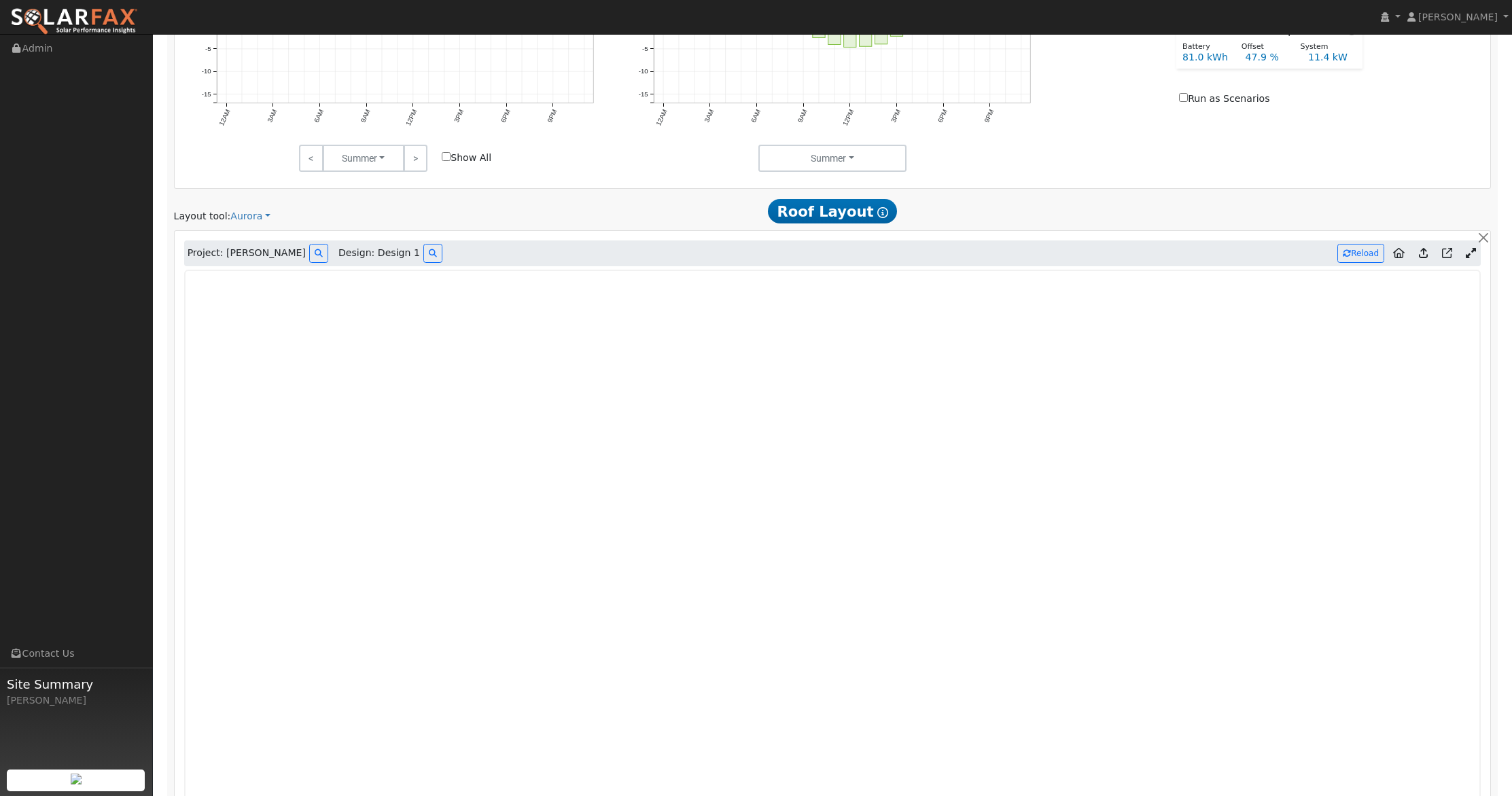
scroll to position [867, 0]
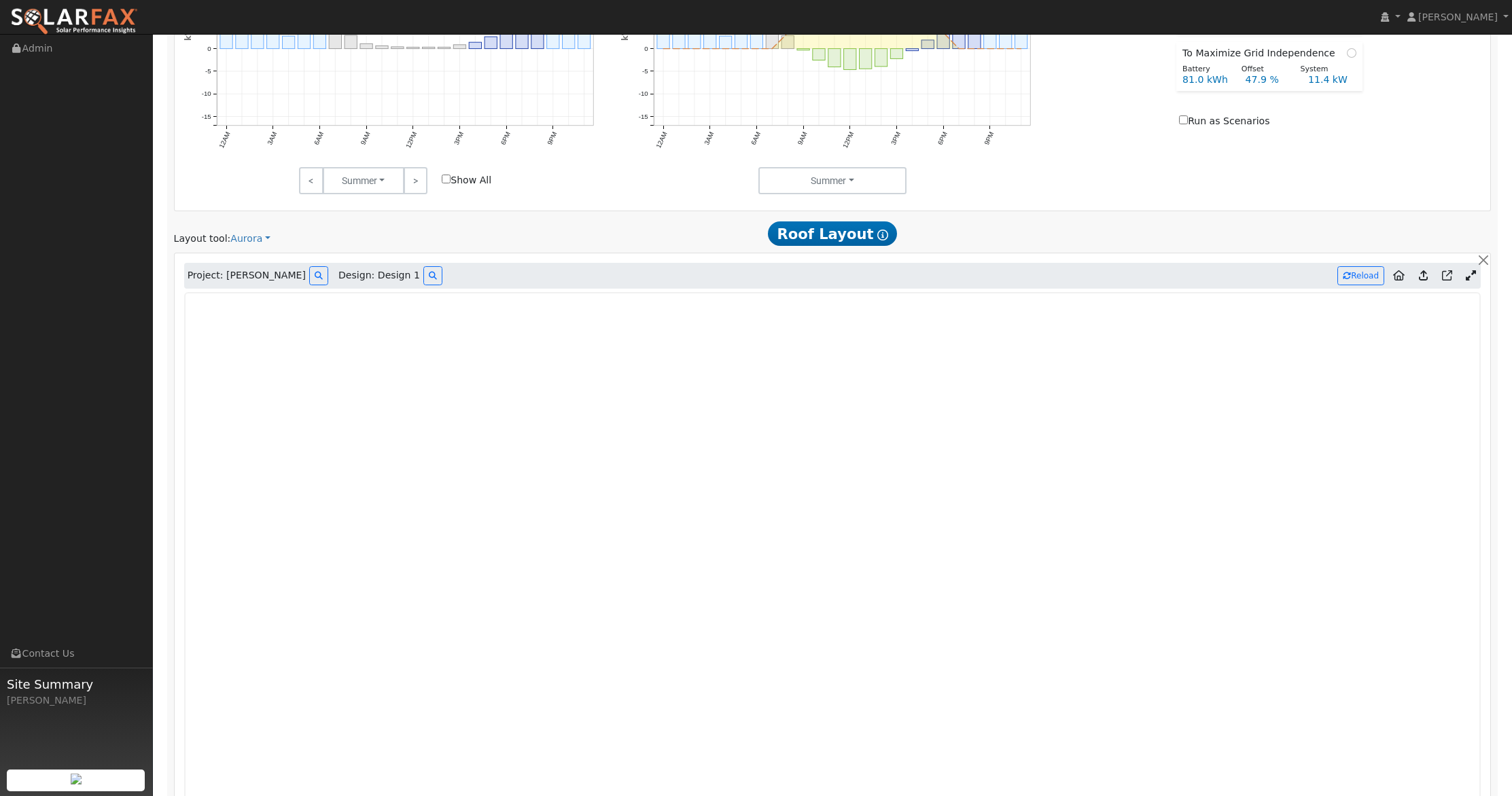
click at [1425, 275] on icon at bounding box center [1423, 275] width 9 height 10
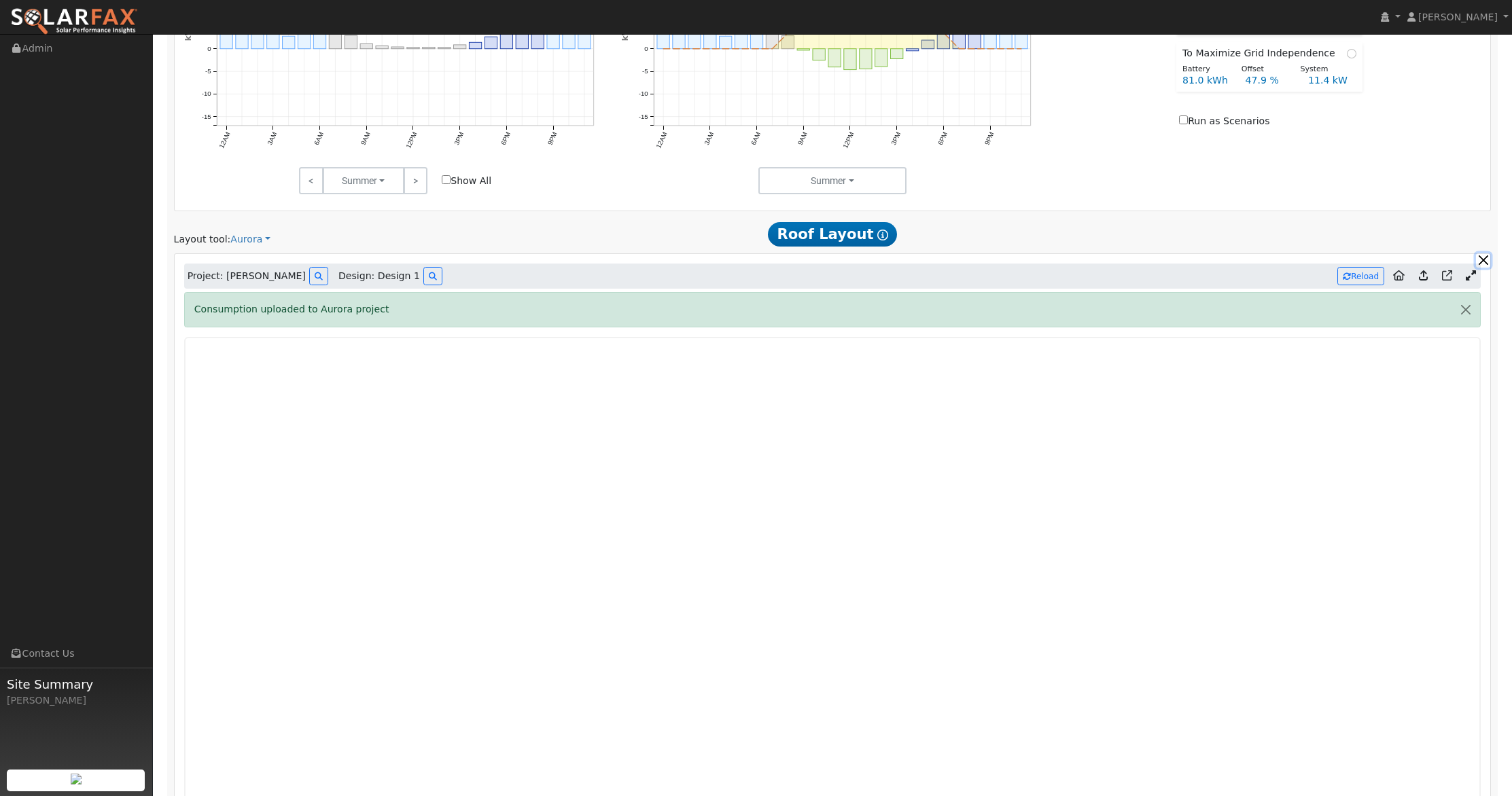
click at [1488, 256] on button "button" at bounding box center [1482, 260] width 14 height 14
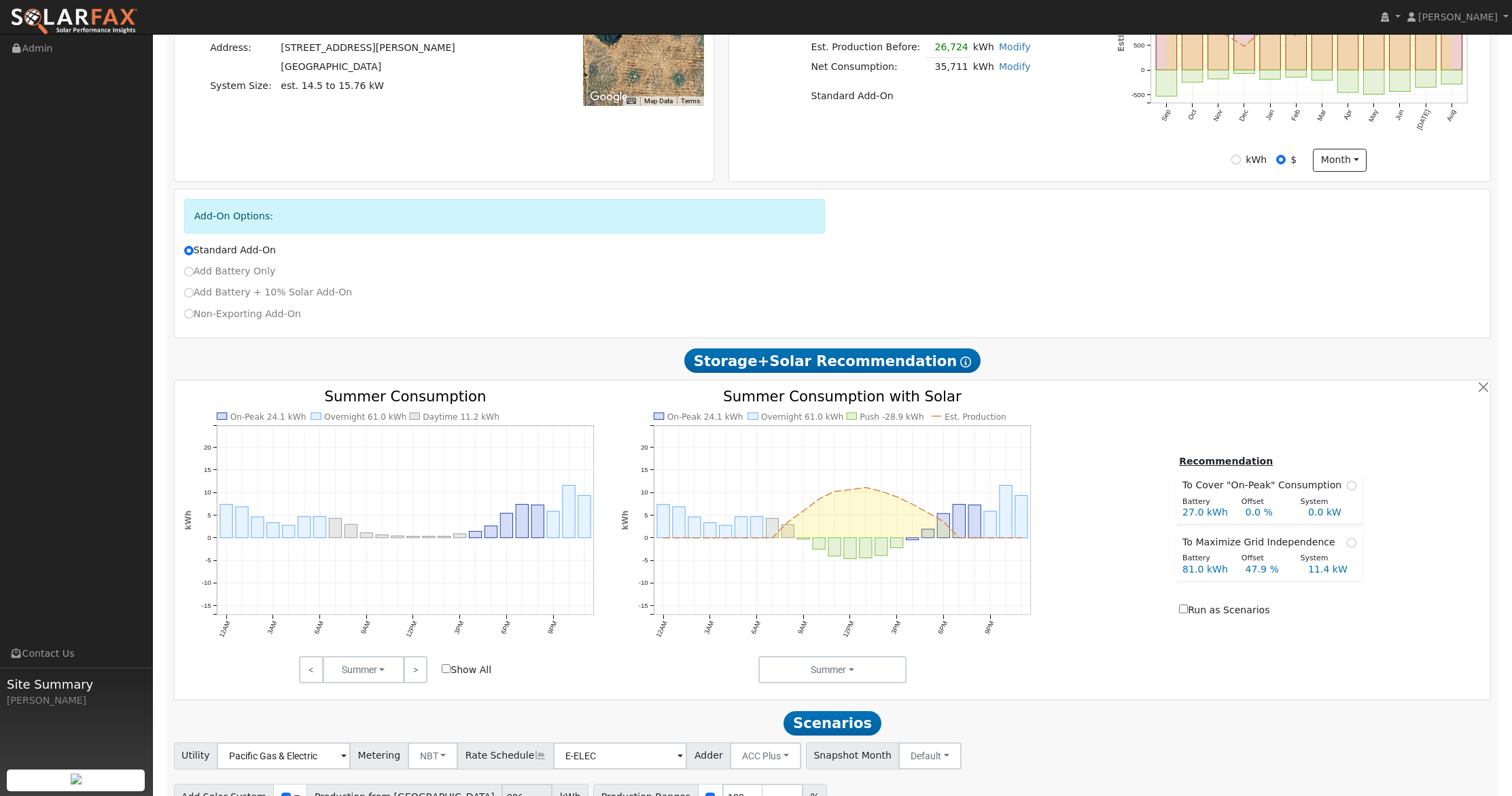
scroll to position [231, 0]
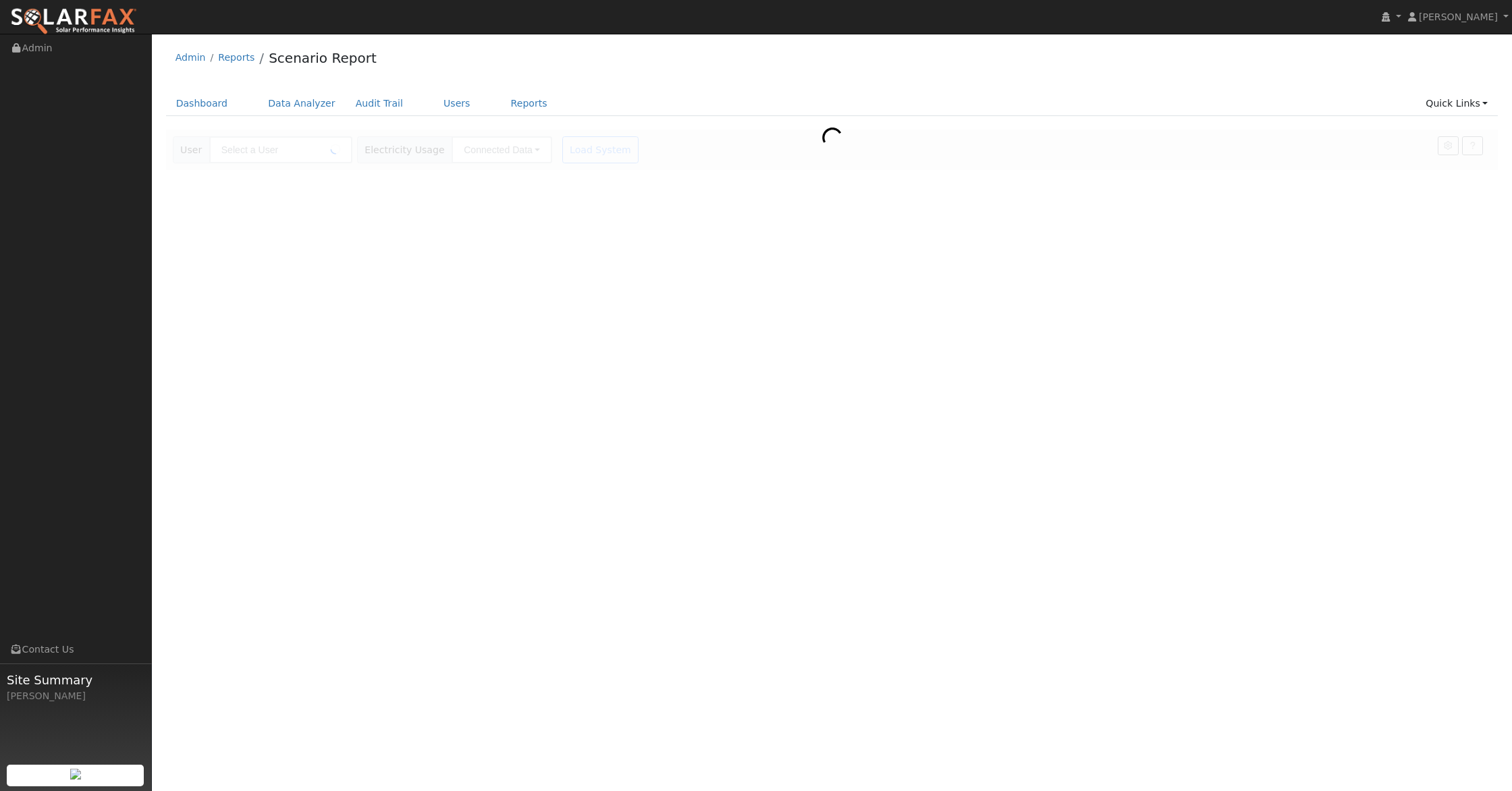
type input "[PERSON_NAME]"
